Goal: Information Seeking & Learning: Check status

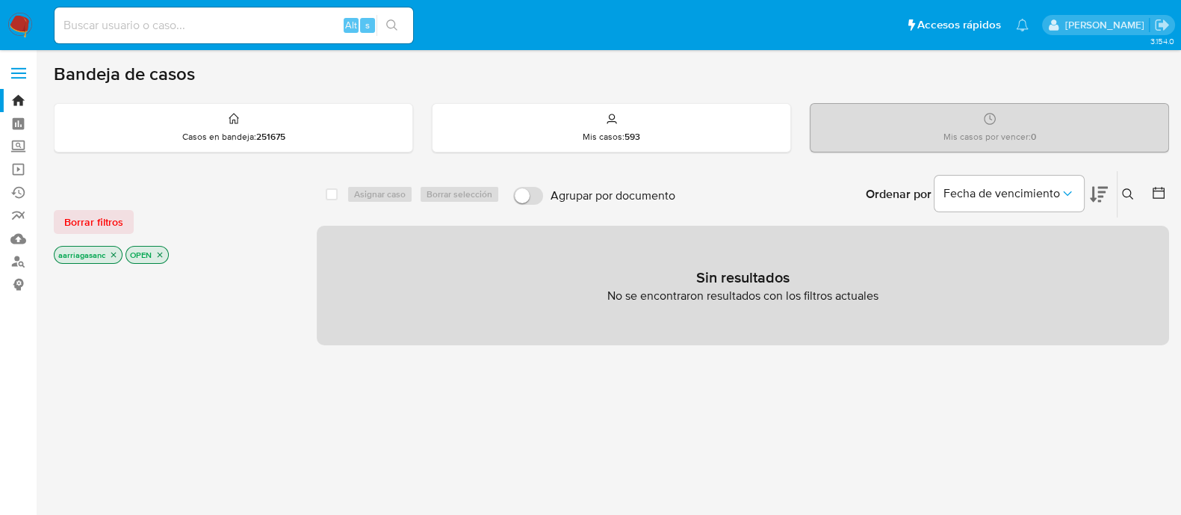
click at [82, 205] on div "Borrar filtros aarriagasanc OPEN" at bounding box center [173, 224] width 239 height 84
click at [86, 229] on span "Borrar filtros" at bounding box center [93, 221] width 59 height 21
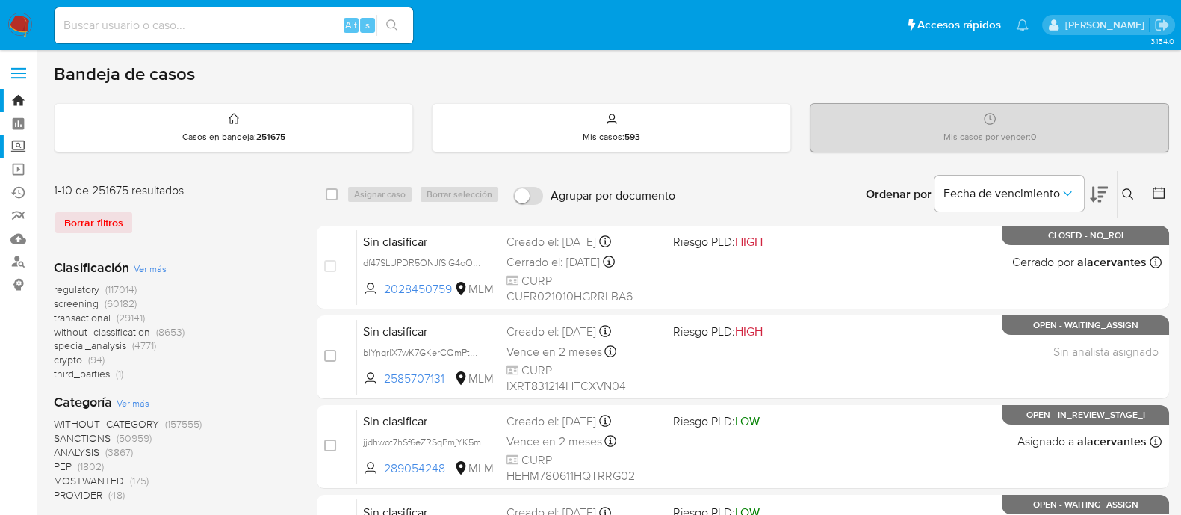
click at [16, 154] on label "Screening" at bounding box center [89, 146] width 178 height 23
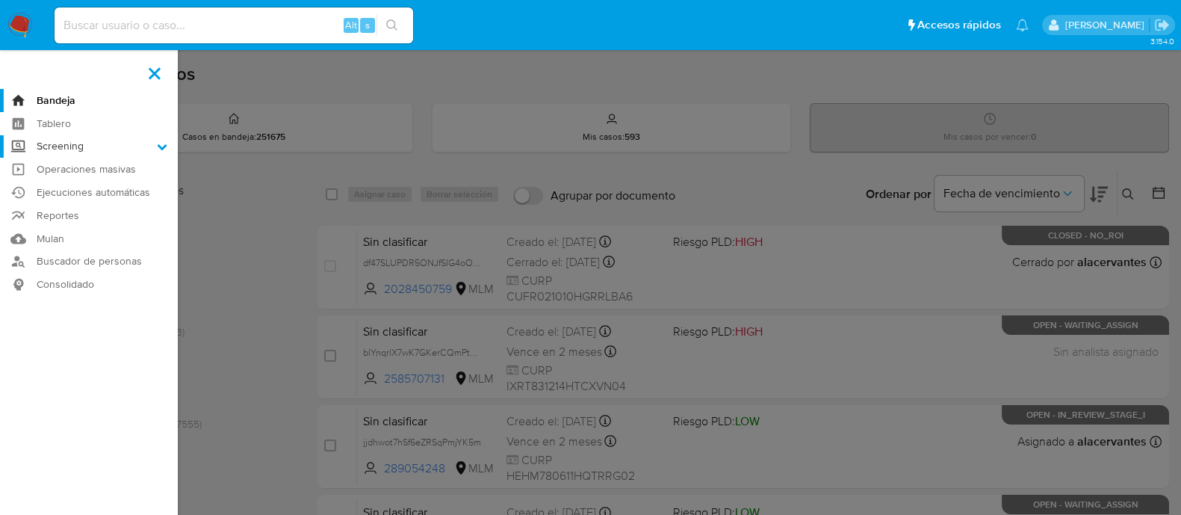
click at [0, 0] on input "Screening" at bounding box center [0, 0] width 0 height 0
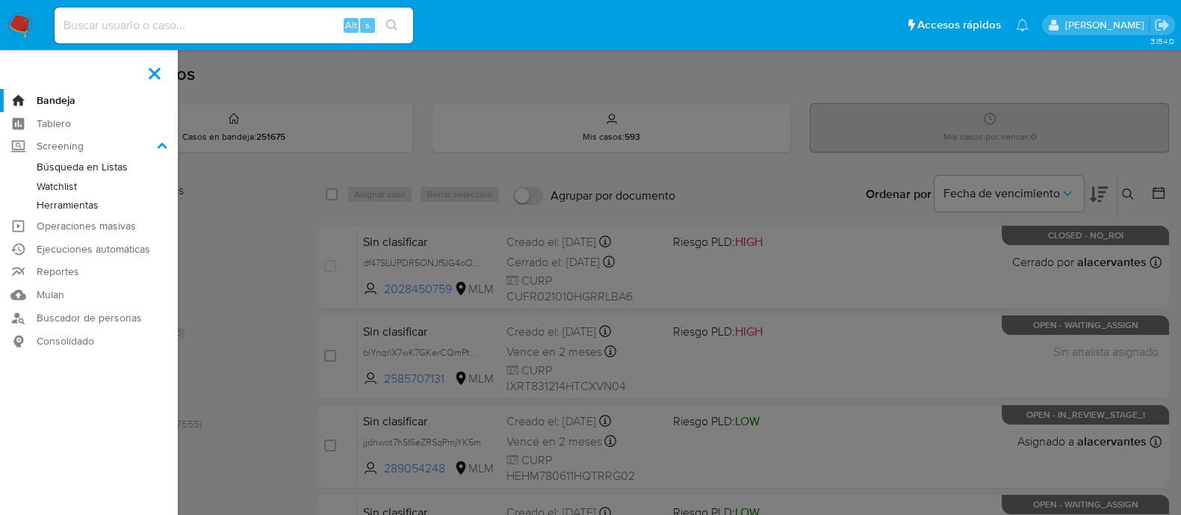
click at [66, 206] on link "Herramientas" at bounding box center [89, 205] width 178 height 19
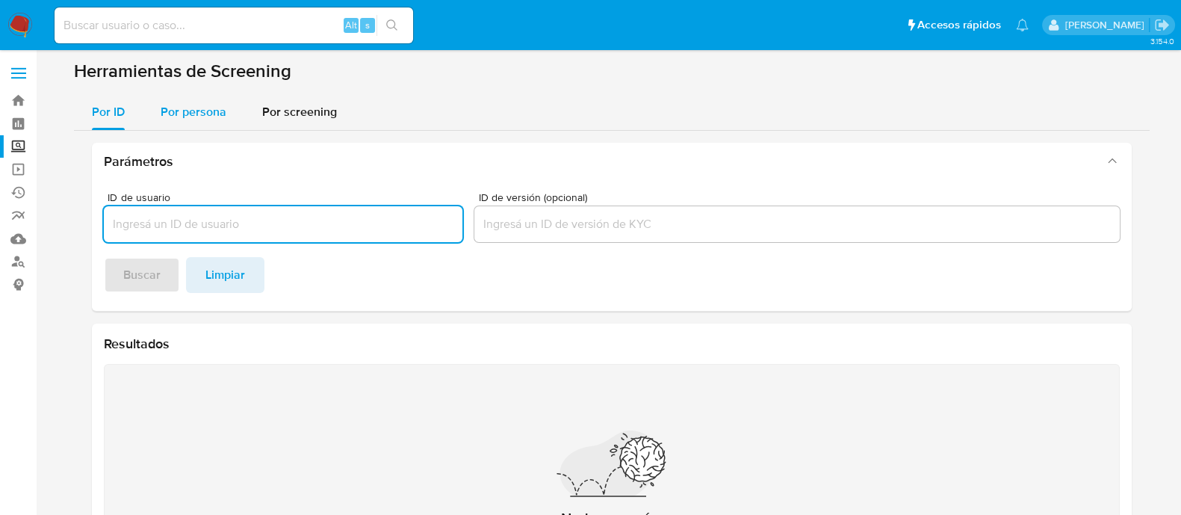
click at [200, 108] on span "Por persona" at bounding box center [194, 111] width 66 height 17
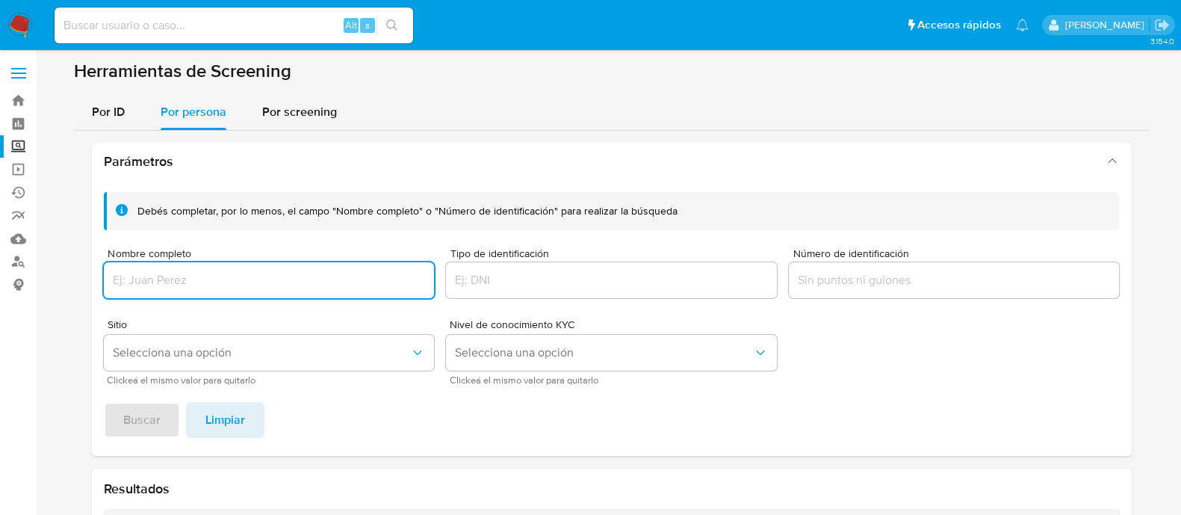
paste input "KAREN GABRIELA RODRÍGUEZ BARRERA"
type input "KAREN GABRIELA RODRÍGUEZ BARRERA"
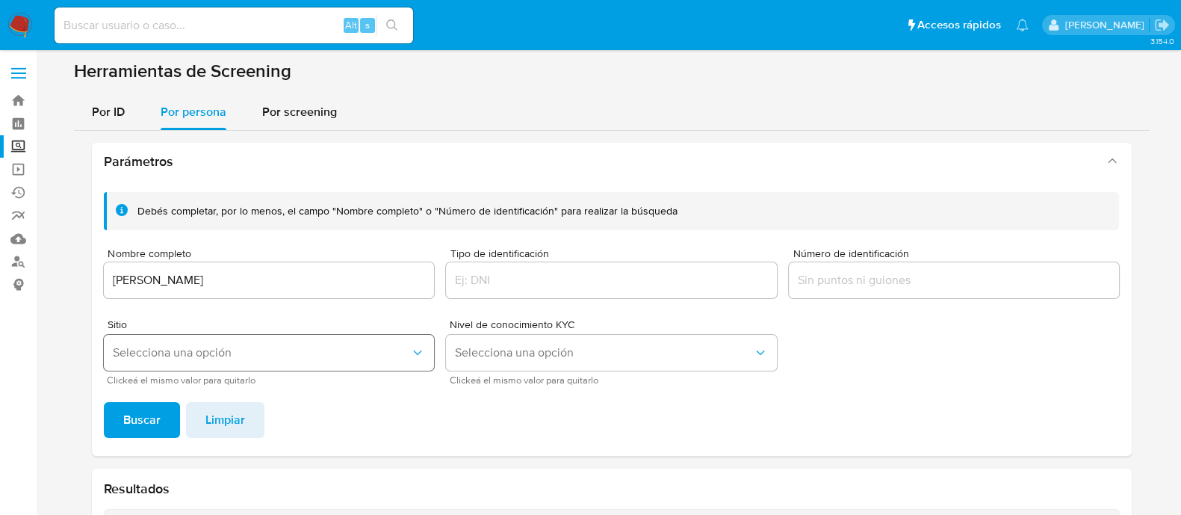
click at [198, 350] on span "Selecciona una opción" at bounding box center [262, 352] width 298 height 15
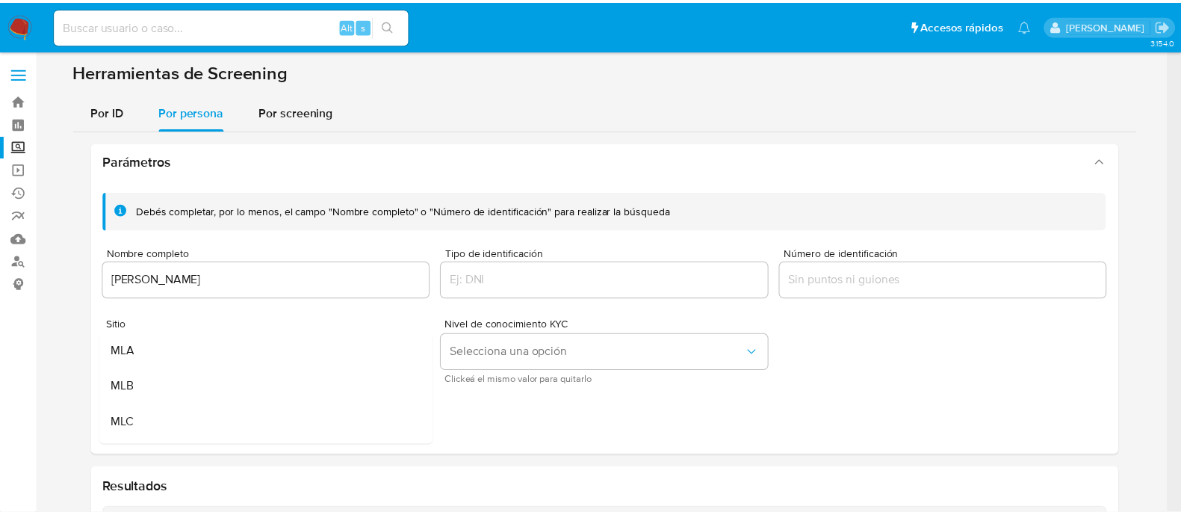
scroll to position [93, 0]
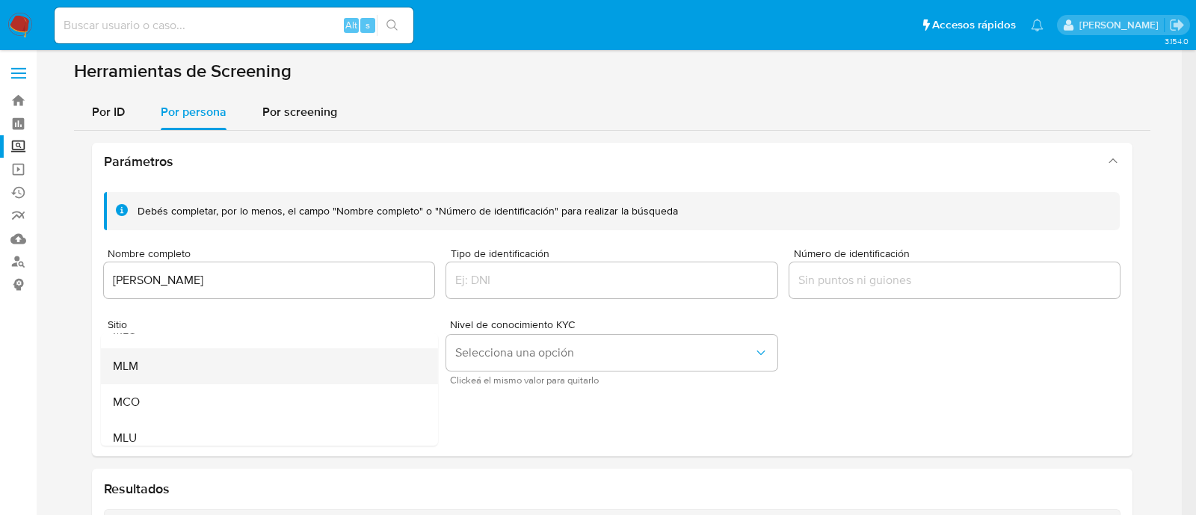
click at [188, 366] on div "MLM" at bounding box center [264, 366] width 304 height 36
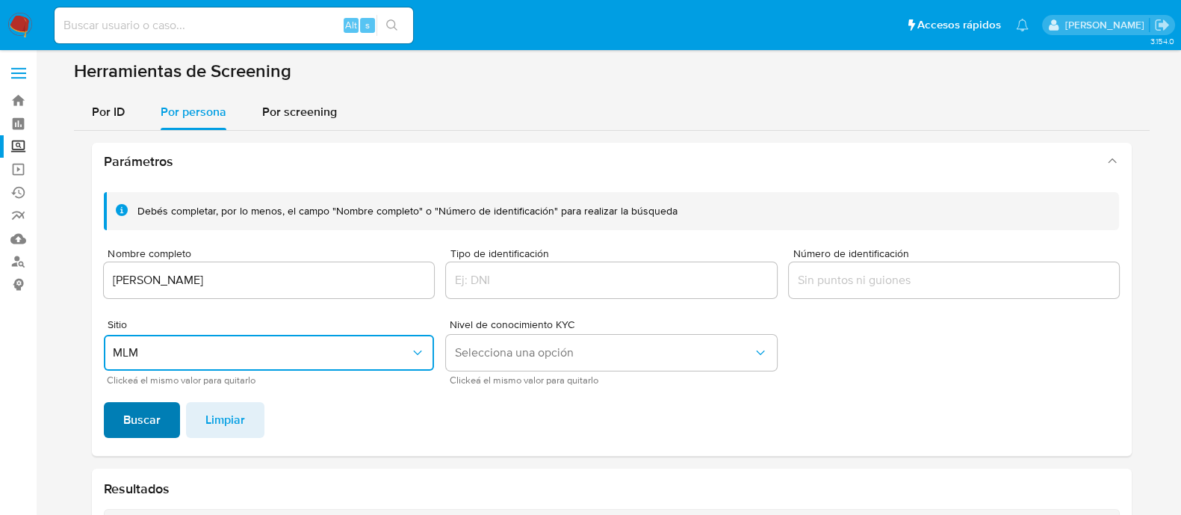
click at [131, 435] on span "Buscar" at bounding box center [141, 420] width 37 height 33
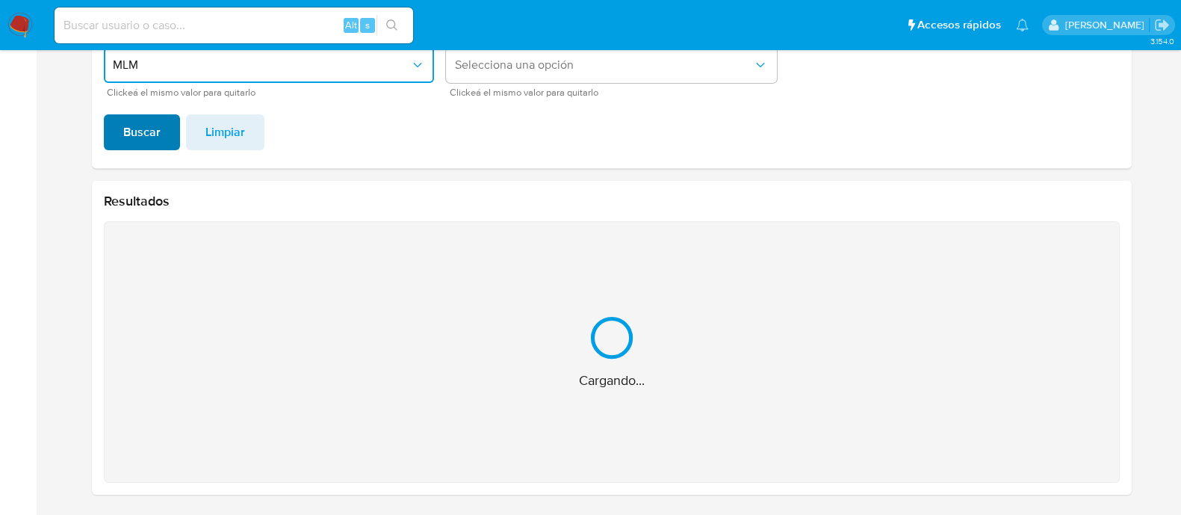
scroll to position [51, 0]
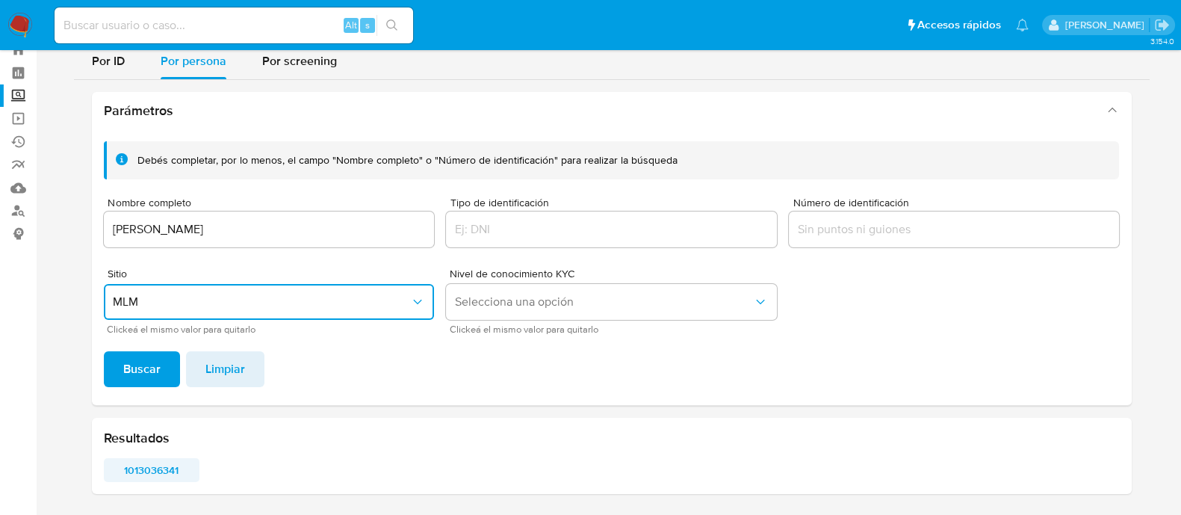
click at [146, 463] on span "1013036341" at bounding box center [151, 470] width 75 height 21
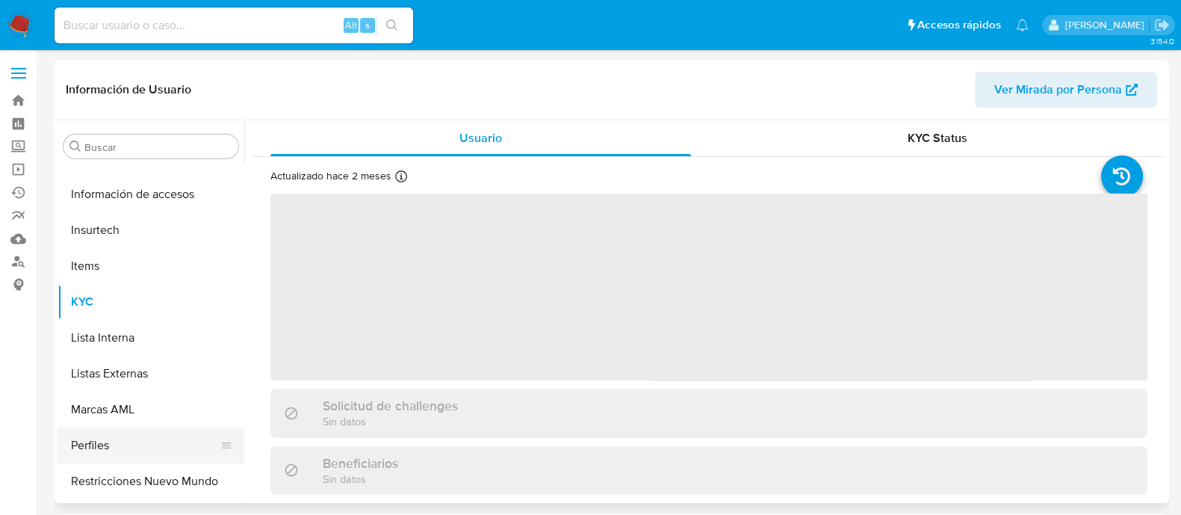
scroll to position [631, 0]
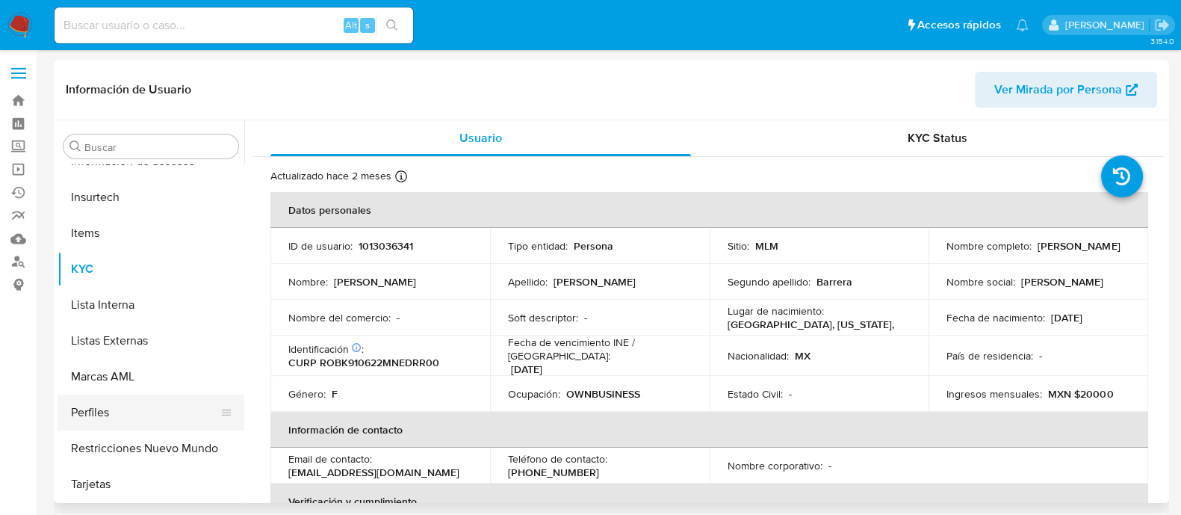
select select "10"
click at [368, 122] on div "Usuario" at bounding box center [480, 138] width 421 height 36
click at [546, 311] on p "Soft descriptor :" at bounding box center [543, 317] width 70 height 13
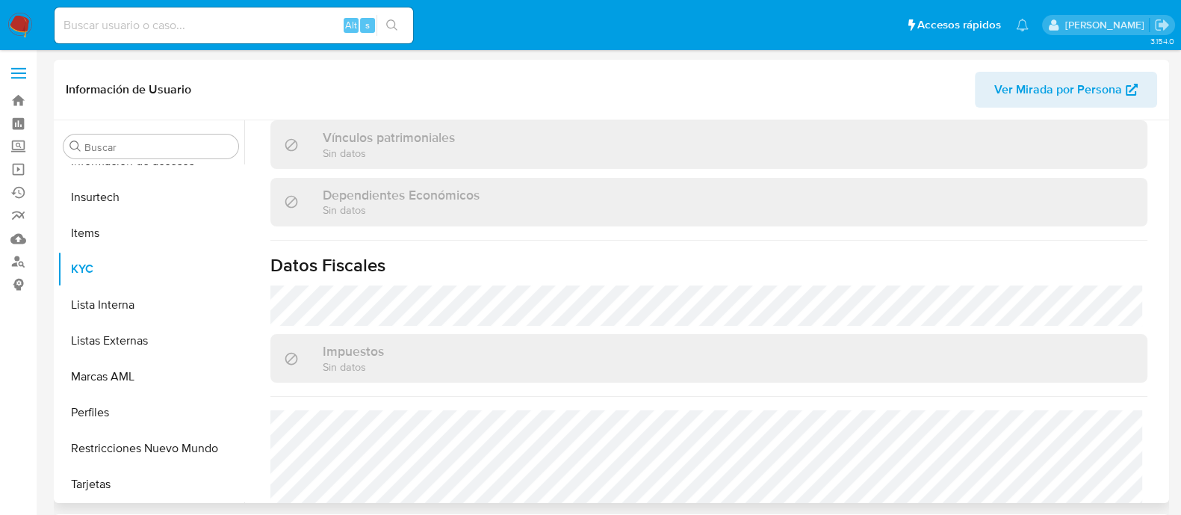
scroll to position [934, 0]
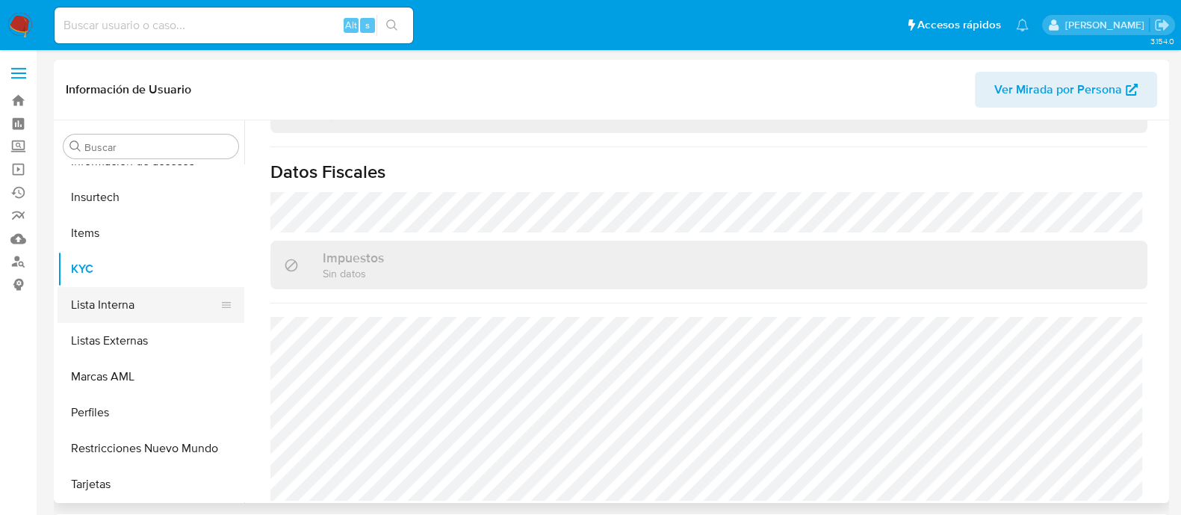
click at [134, 310] on button "Lista Interna" at bounding box center [145, 305] width 175 height 36
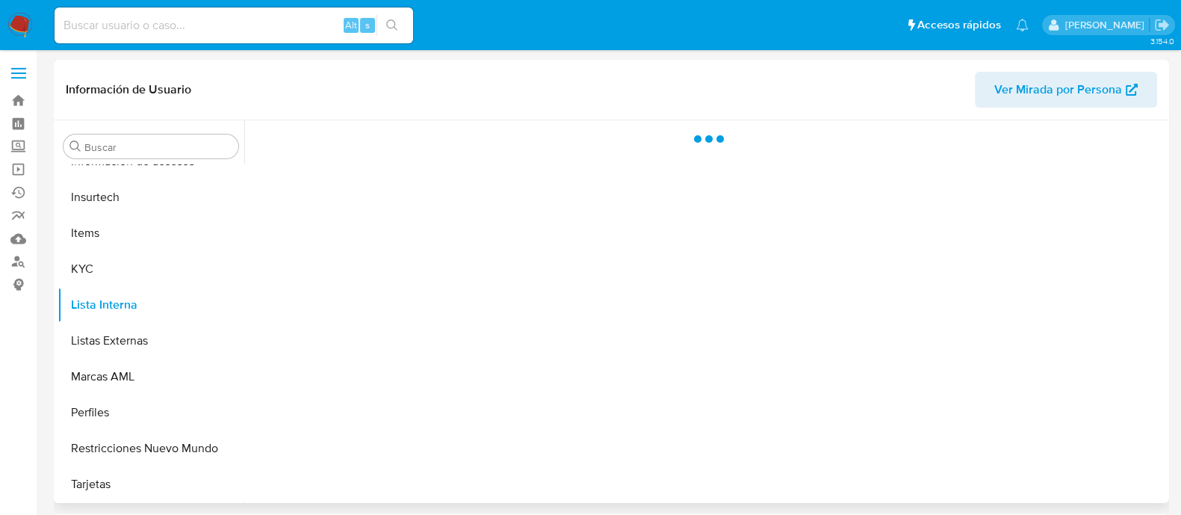
scroll to position [0, 0]
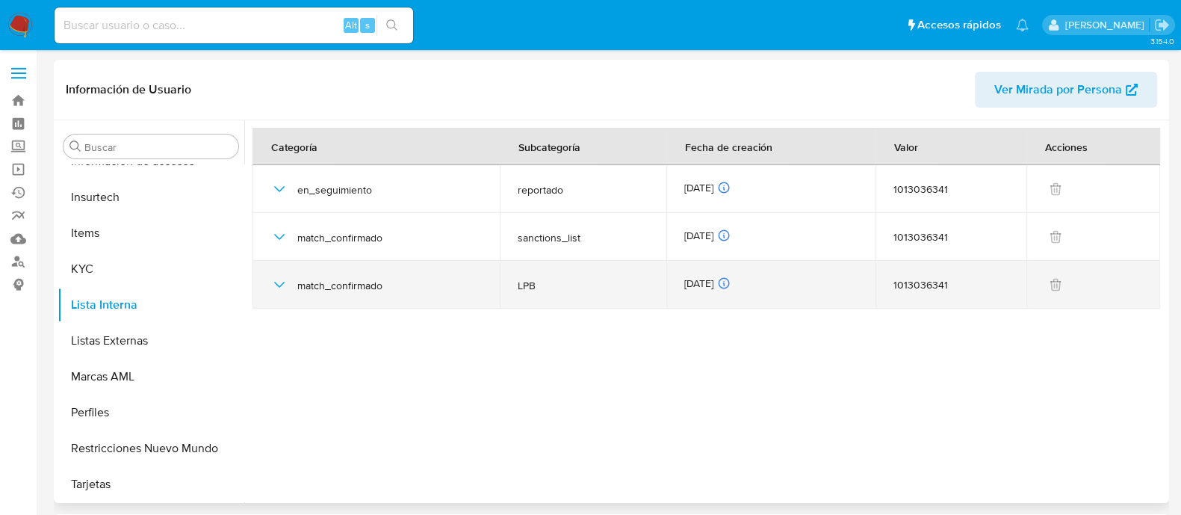
drag, startPoint x: 285, startPoint y: 278, endPoint x: 286, endPoint y: 301, distance: 23.2
click at [284, 278] on icon "button" at bounding box center [279, 285] width 18 height 18
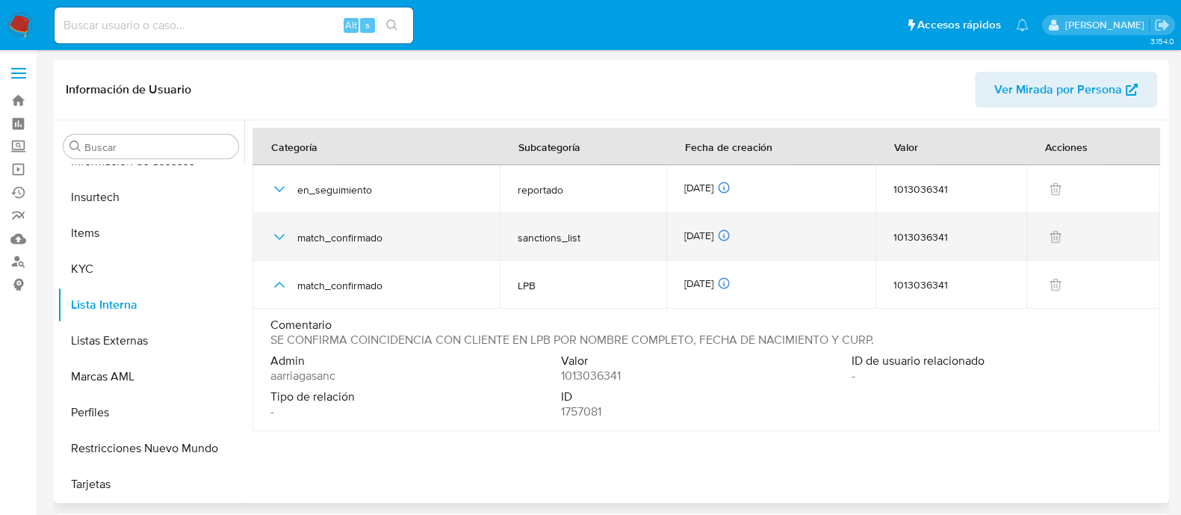
click at [280, 244] on icon "button" at bounding box center [279, 237] width 18 height 18
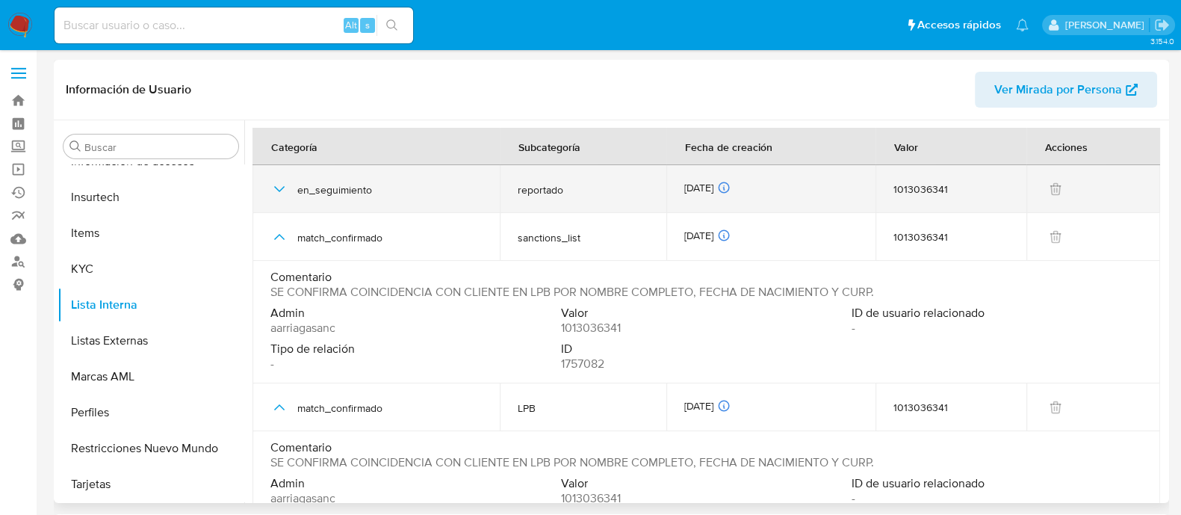
click at [288, 191] on div "en_seguimiento" at bounding box center [375, 189] width 211 height 48
click at [273, 188] on icon "button" at bounding box center [279, 189] width 18 height 18
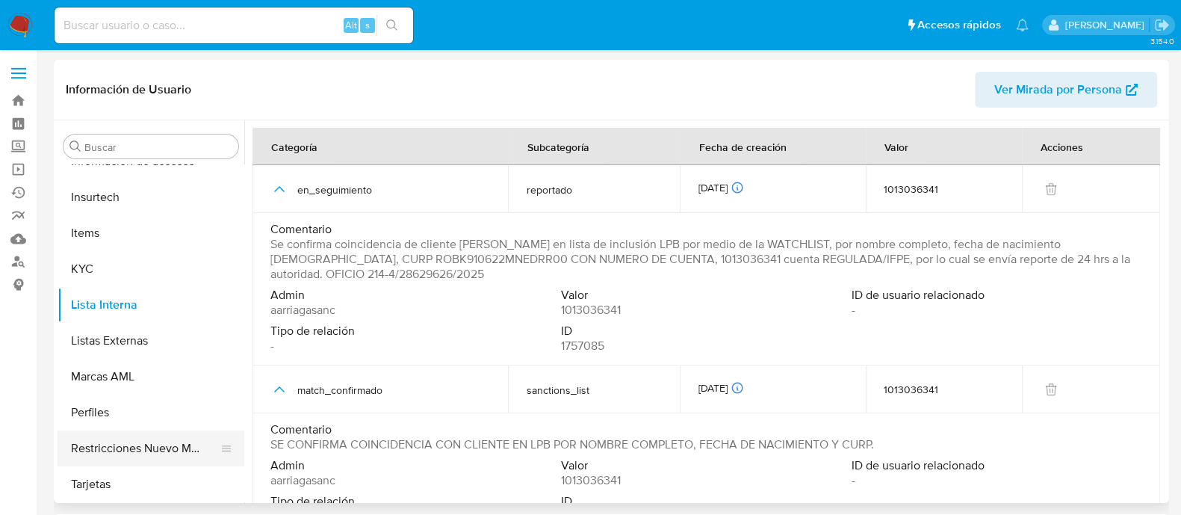
click at [146, 442] on button "Restricciones Nuevo Mundo" at bounding box center [145, 448] width 175 height 36
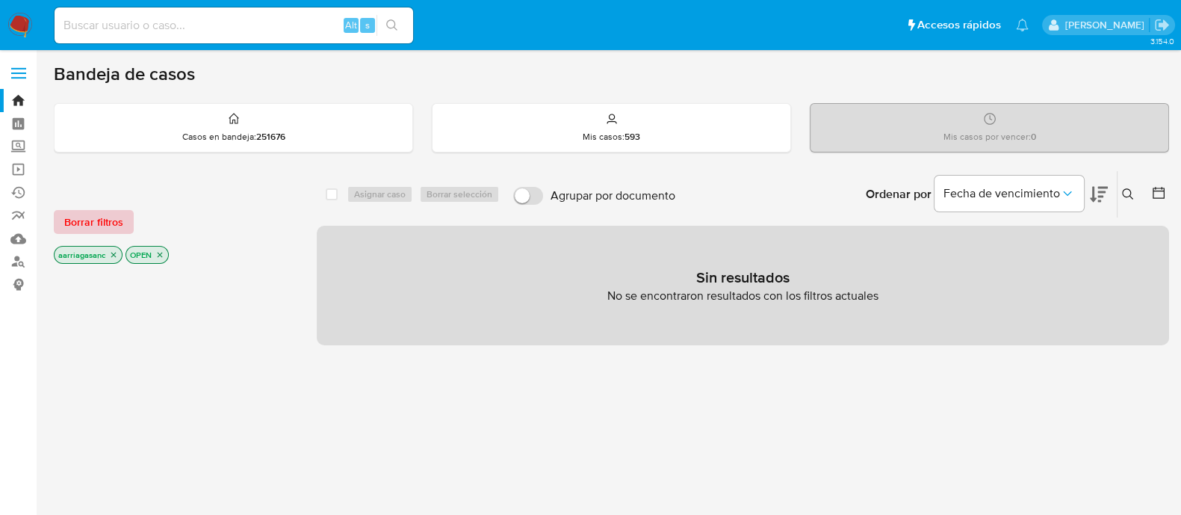
click at [96, 220] on span "Borrar filtros" at bounding box center [93, 221] width 59 height 21
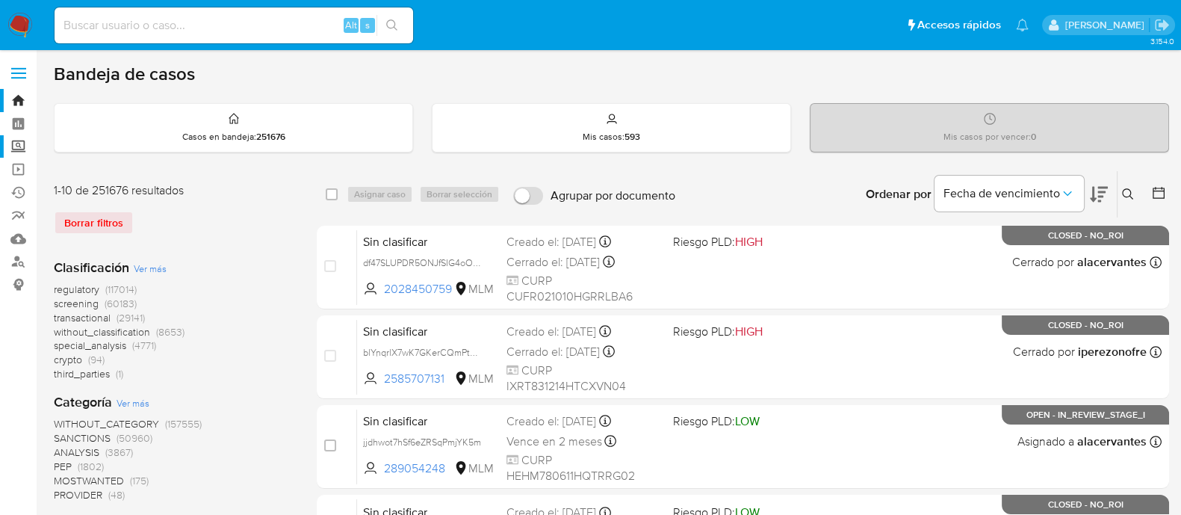
click at [19, 144] on label "Screening" at bounding box center [89, 146] width 178 height 23
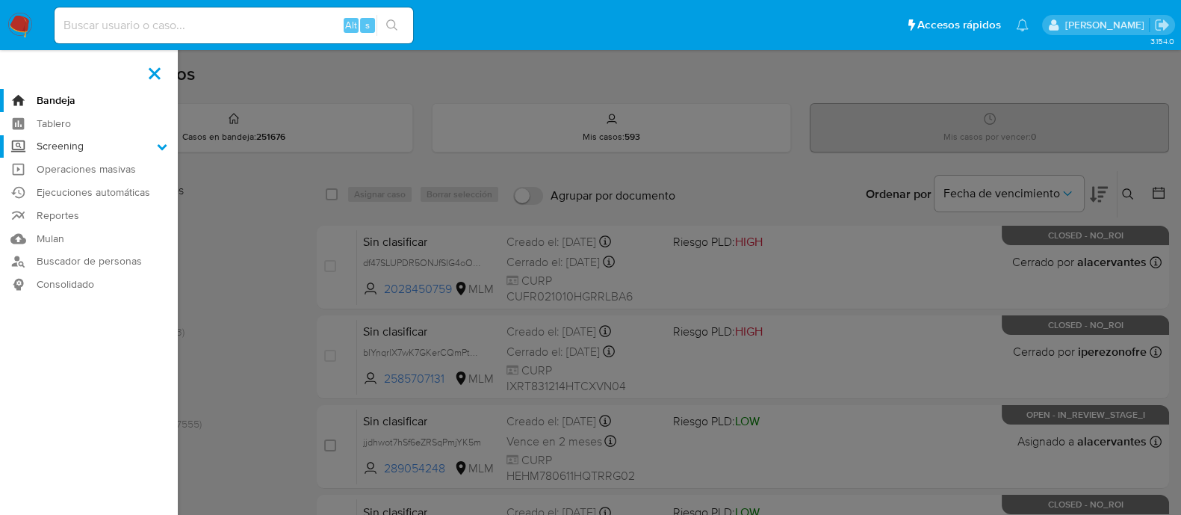
click at [0, 0] on input "Screening" at bounding box center [0, 0] width 0 height 0
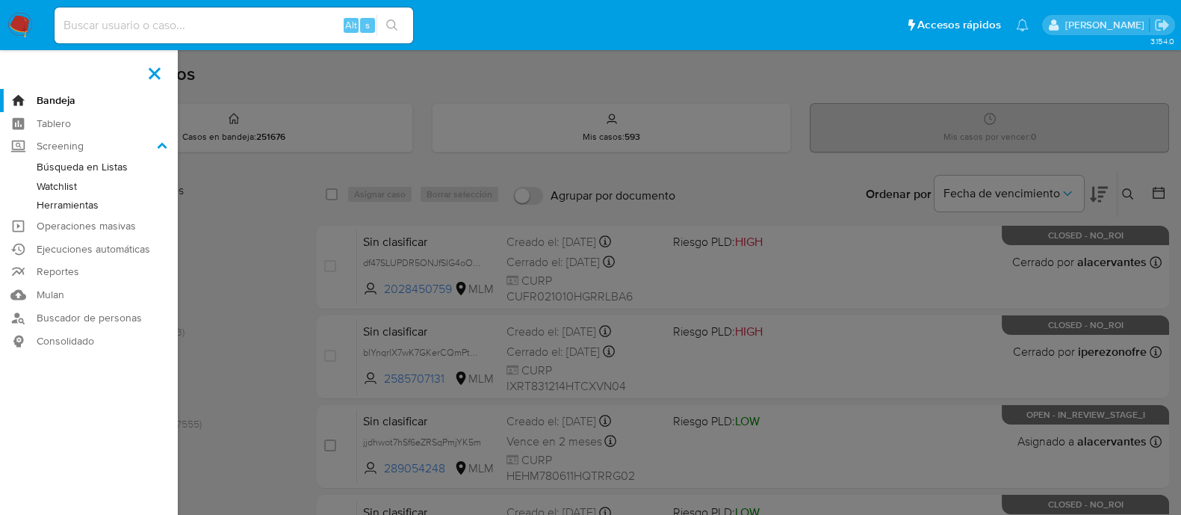
click at [18, 13] on img at bounding box center [19, 25] width 25 height 25
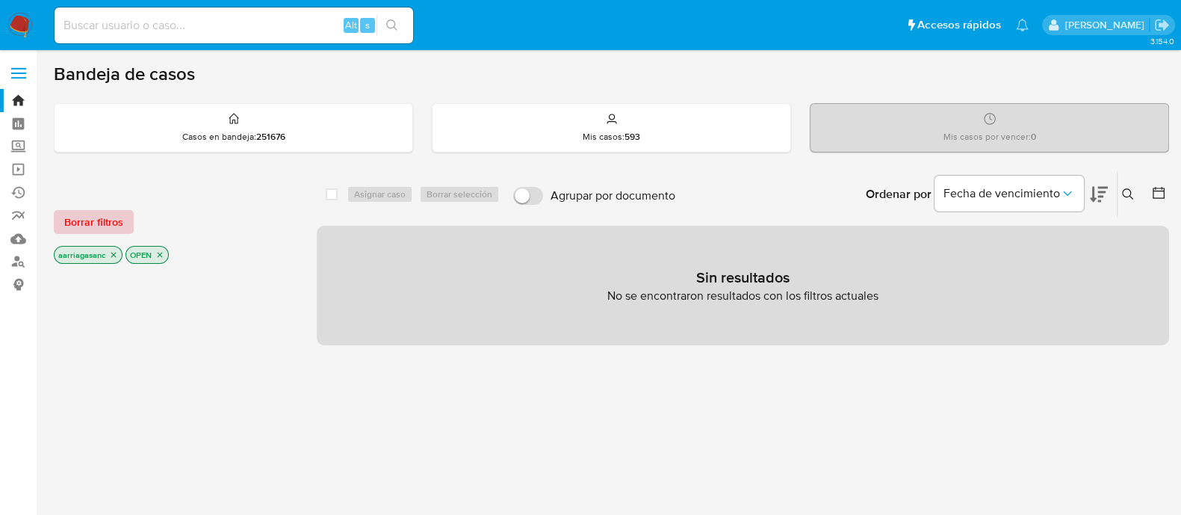
click at [104, 221] on span "Borrar filtros" at bounding box center [93, 221] width 59 height 21
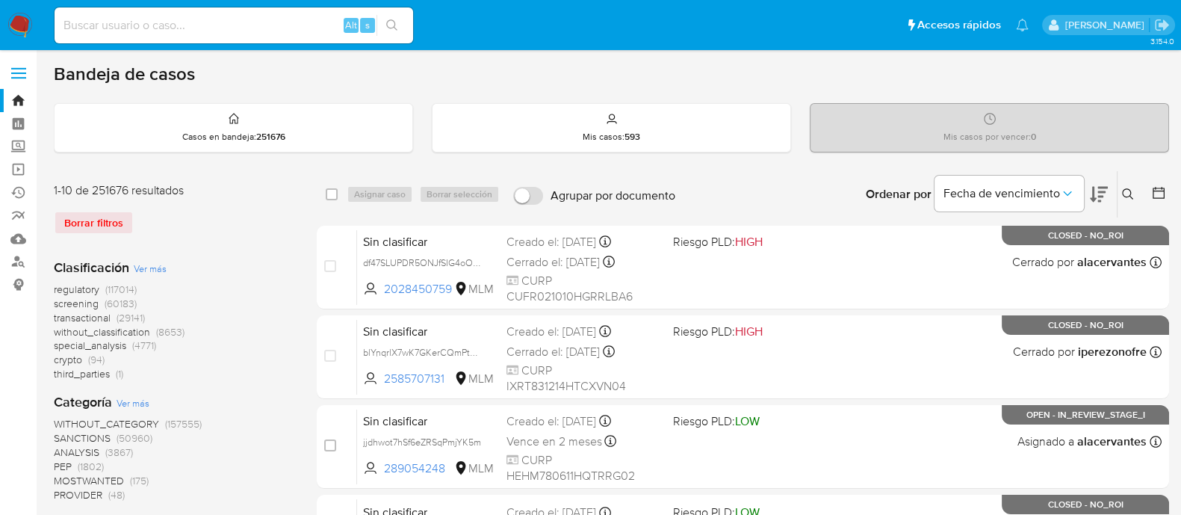
click at [79, 304] on span "screening" at bounding box center [76, 303] width 45 height 15
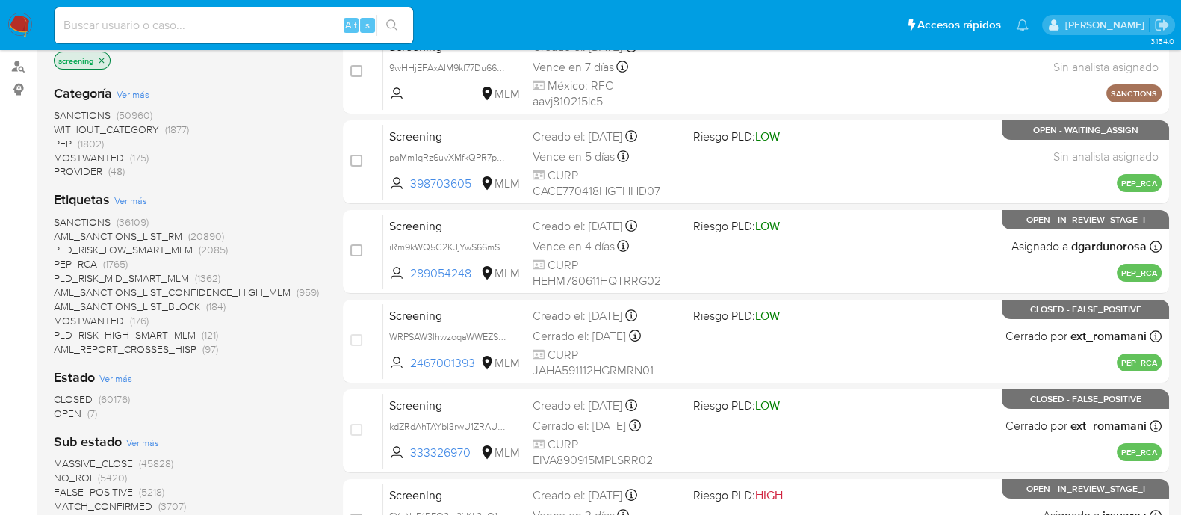
scroll to position [280, 0]
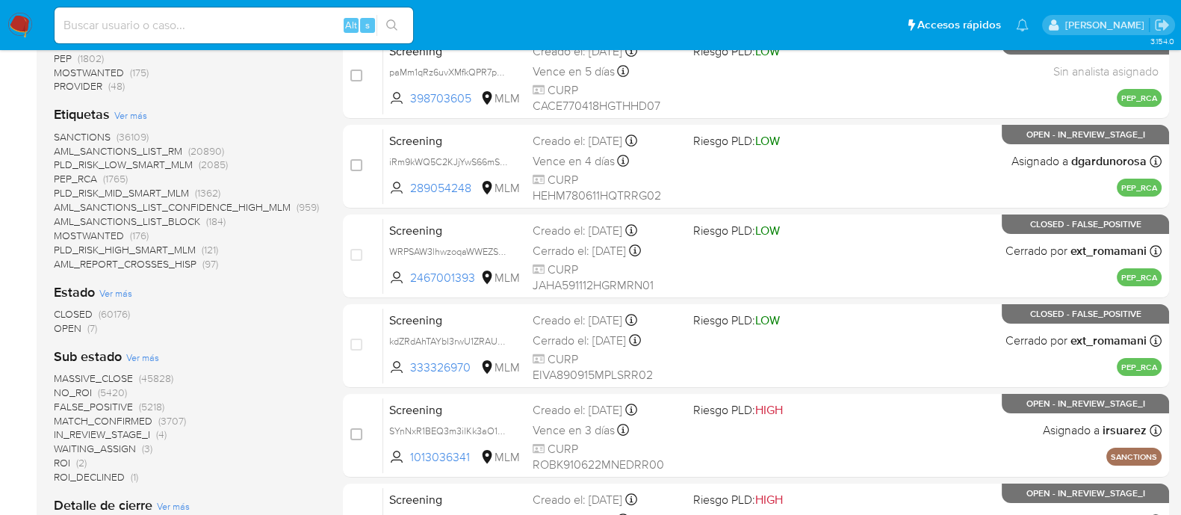
click at [95, 134] on span "SANCTIONS" at bounding box center [82, 136] width 57 height 15
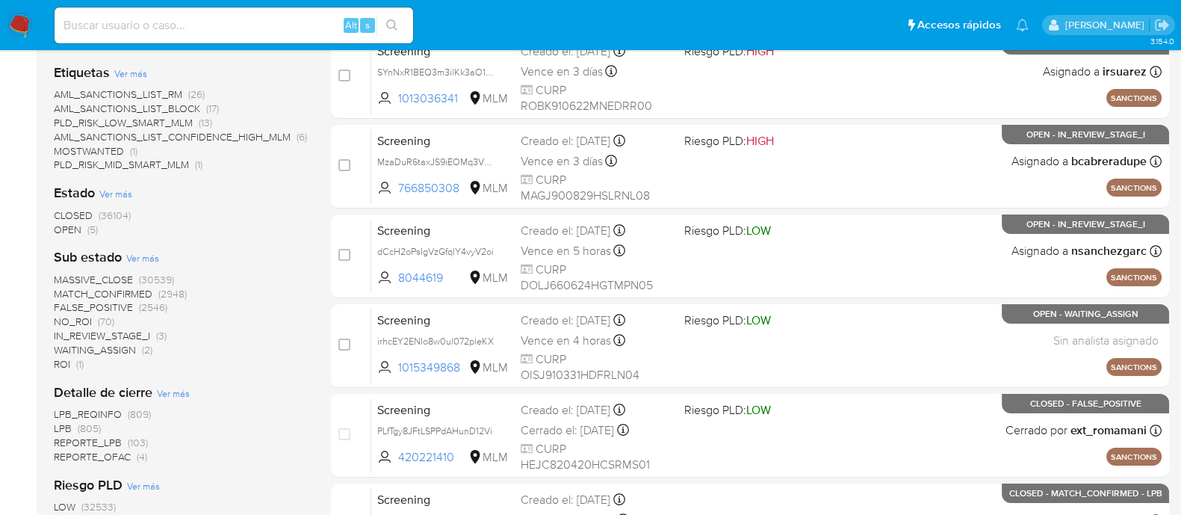
click at [75, 226] on span "OPEN" at bounding box center [68, 229] width 28 height 15
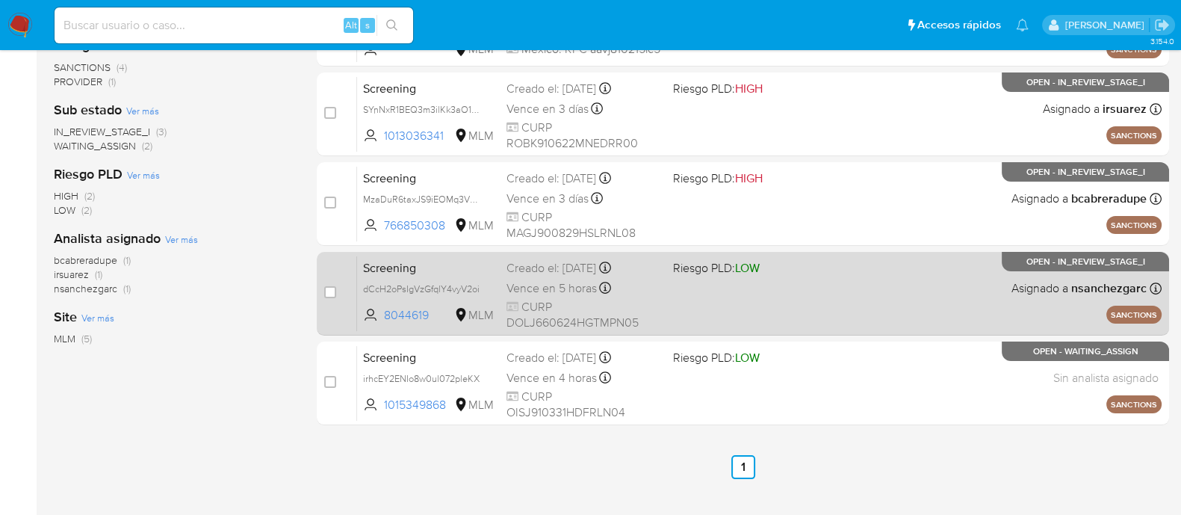
scroll to position [280, 0]
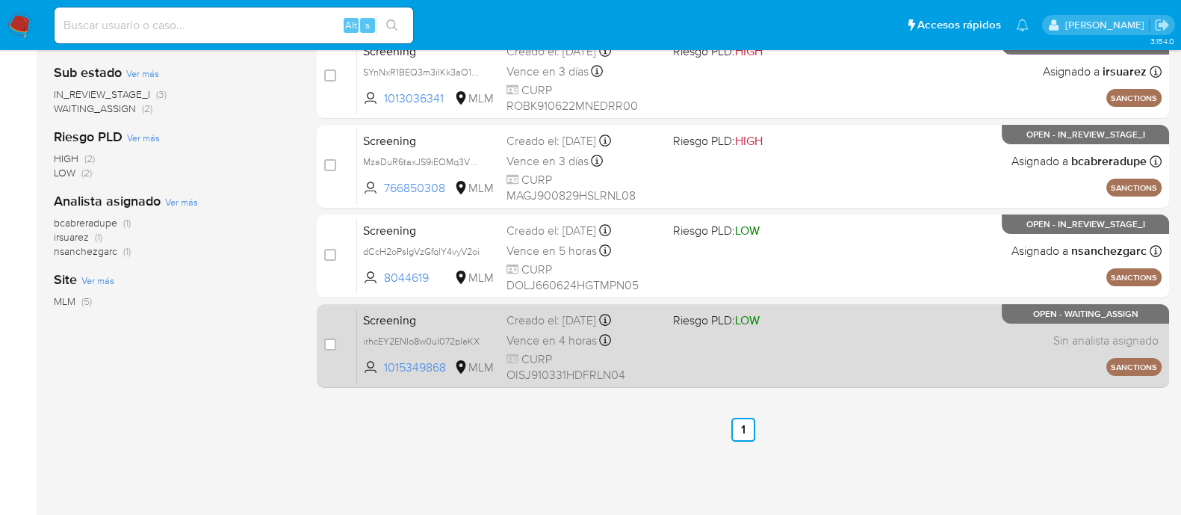
click at [780, 336] on div "Screening irhcEY2ENIo8w0ul072pleKX 1015349868 MLM Riesgo PLD: LOW Creado el: 14…" at bounding box center [759, 345] width 805 height 75
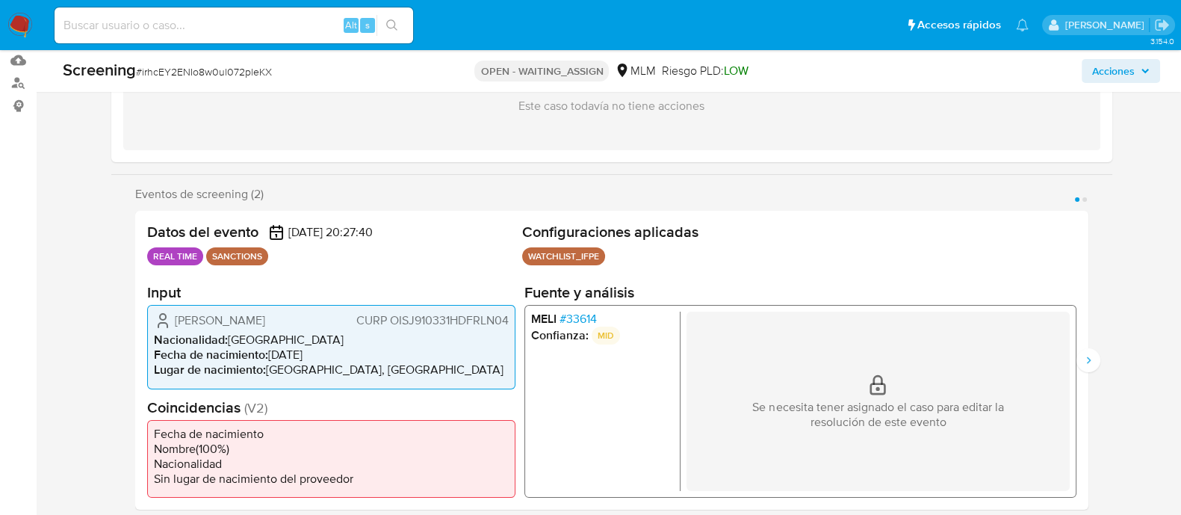
scroll to position [186, 0]
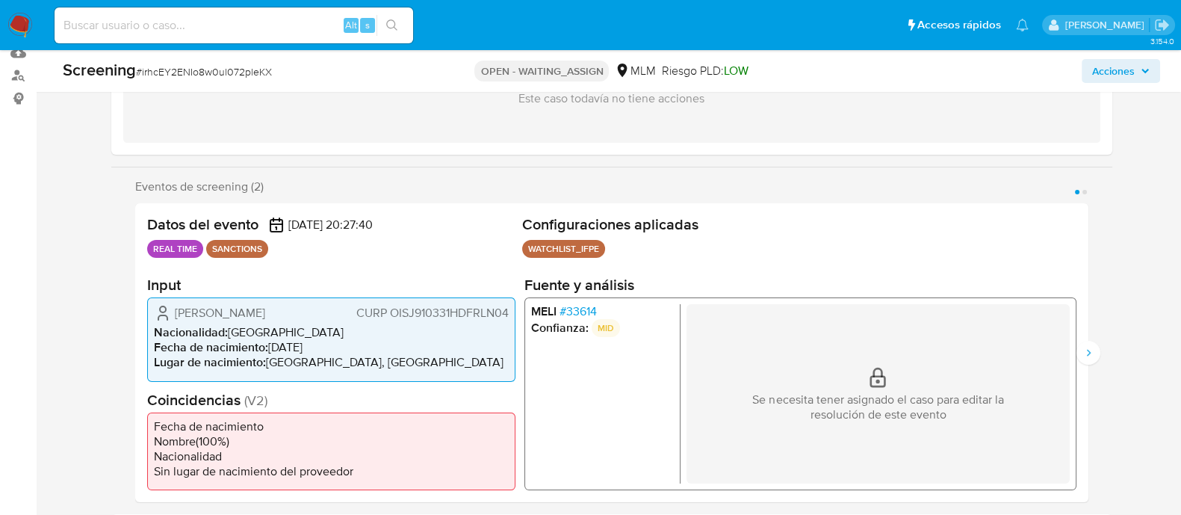
select select "10"
